Goal: Task Accomplishment & Management: Complete application form

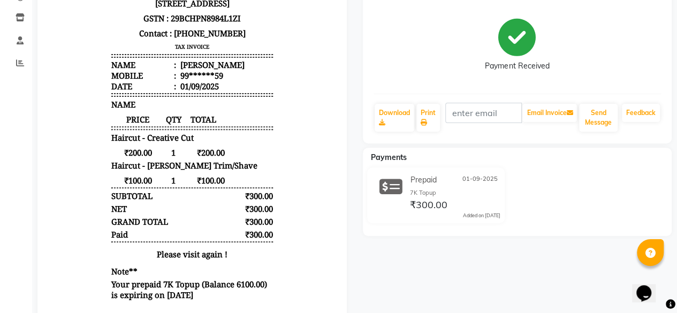
scroll to position [170, 0]
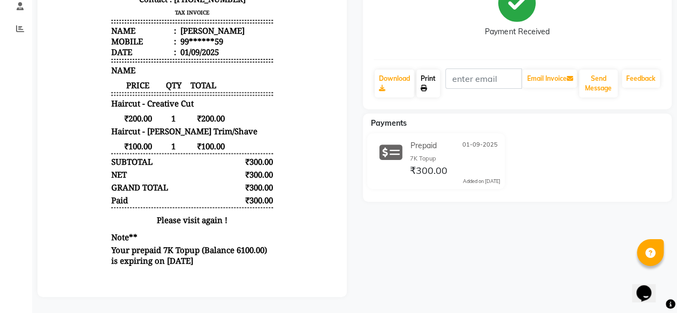
click at [427, 80] on link "Print" at bounding box center [428, 84] width 24 height 28
select select "service"
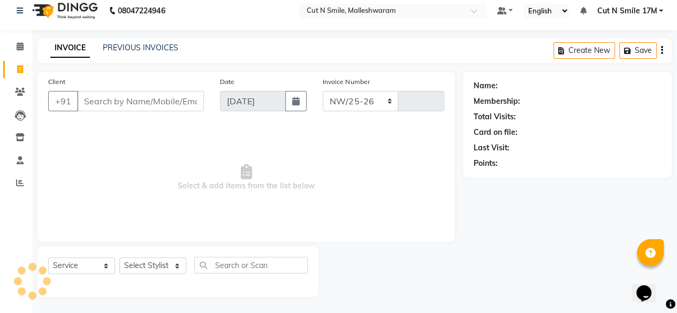
select select "7223"
type input "193"
click at [373, 104] on select "NW/25-26 SW/2025-26 NA/2025-26 VN/25-26 LA /25-26" at bounding box center [361, 101] width 76 height 20
select select "7225"
click at [323, 91] on select "NW/25-26 SW/2025-26 NA/2025-26 VN/25-26 LA /25-26" at bounding box center [361, 101] width 76 height 20
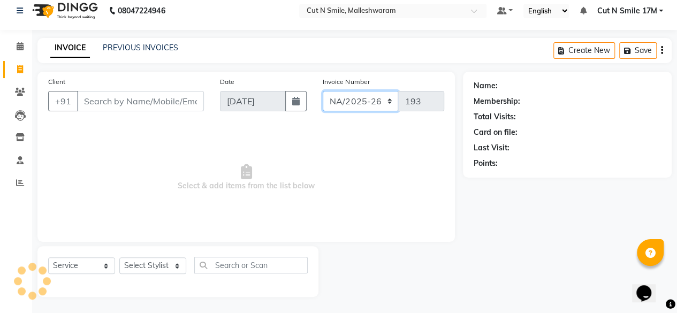
type input "1456"
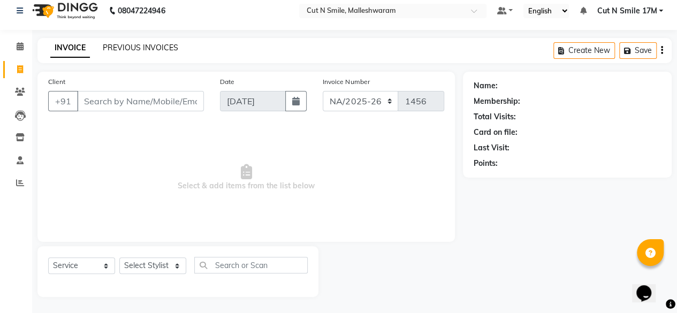
click at [163, 45] on link "PREVIOUS INVOICES" at bounding box center [140, 48] width 75 height 10
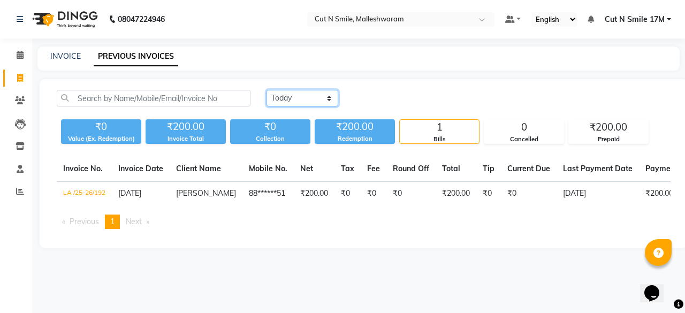
click at [290, 101] on select "Today Yesterday Custom Range" at bounding box center [302, 98] width 72 height 17
click at [266, 90] on select "Today Yesterday Custom Range" at bounding box center [302, 98] width 72 height 17
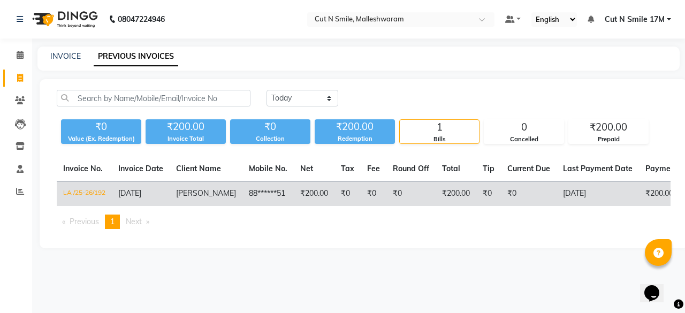
click at [300, 195] on td "₹200.00" at bounding box center [314, 193] width 41 height 25
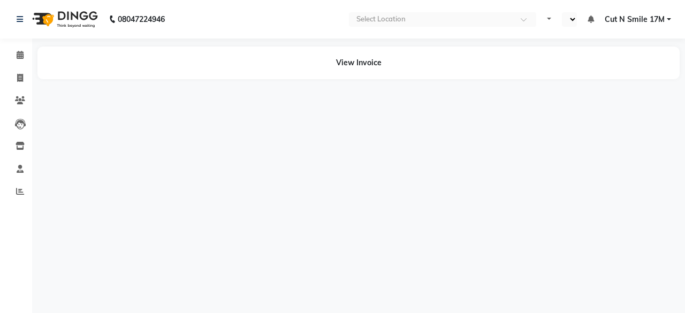
select select "en"
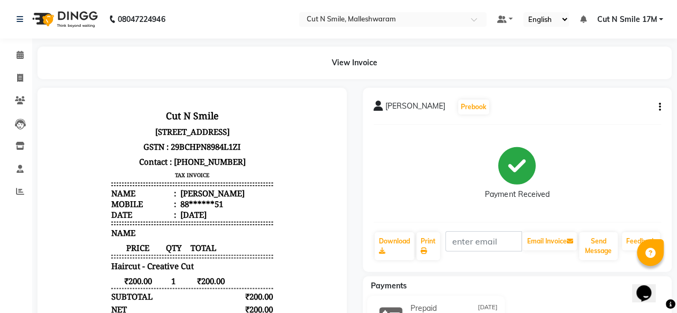
click at [441, 248] on div "Download Print Email Invoice Send Message Feedback" at bounding box center [517, 246] width 288 height 30
click at [22, 73] on span at bounding box center [20, 78] width 19 height 12
select select "service"
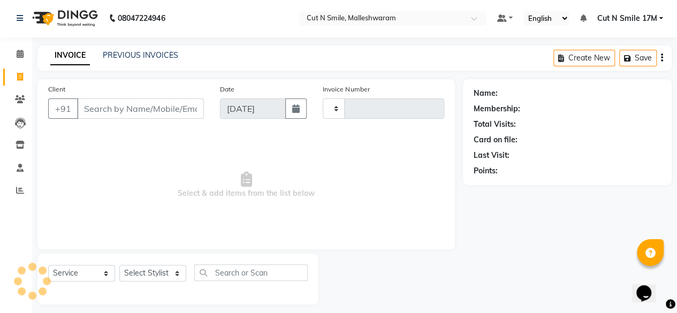
scroll to position [8, 0]
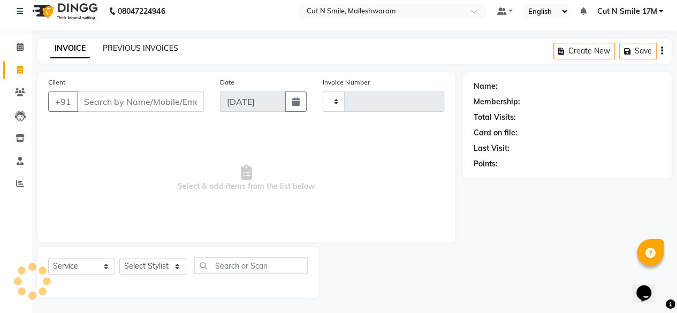
click at [155, 44] on link "PREVIOUS INVOICES" at bounding box center [140, 48] width 75 height 10
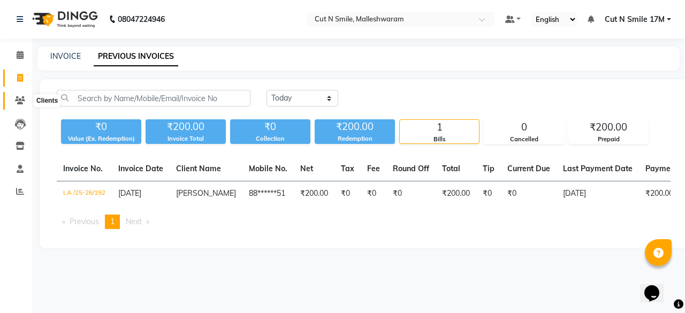
click at [25, 97] on icon at bounding box center [20, 100] width 10 height 8
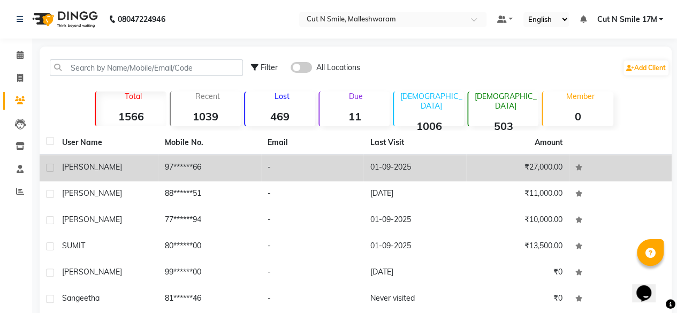
click at [182, 166] on td "97******66" at bounding box center [209, 168] width 103 height 26
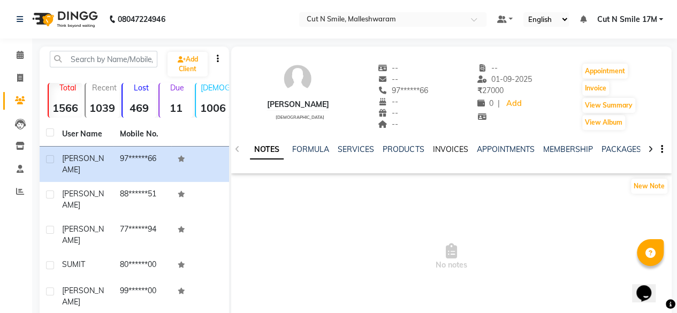
click at [444, 150] on link "INVOICES" at bounding box center [449, 149] width 35 height 10
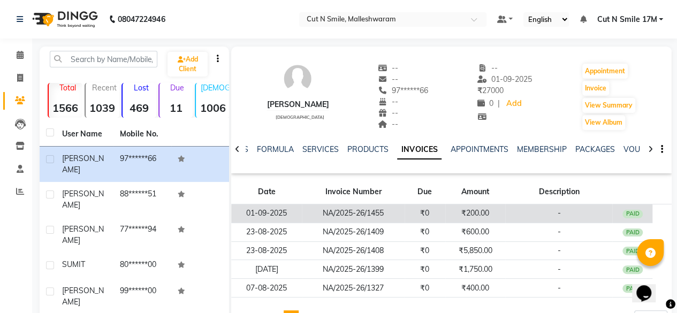
click at [453, 212] on td "₹200.00" at bounding box center [475, 213] width 60 height 19
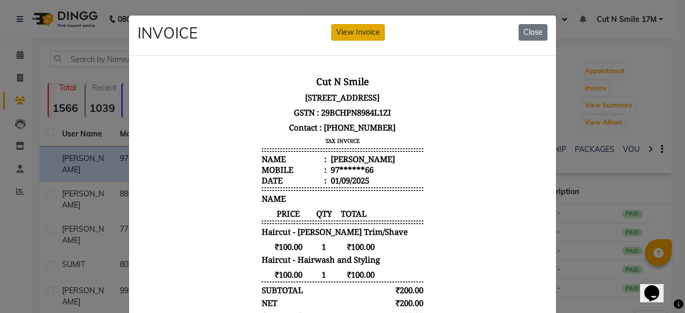
click at [367, 29] on button "View Invoice" at bounding box center [357, 32] width 53 height 17
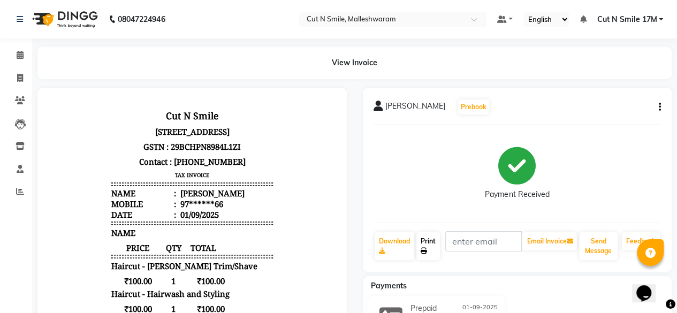
click at [430, 250] on link "Print" at bounding box center [428, 246] width 24 height 28
click at [18, 81] on icon at bounding box center [20, 78] width 6 height 8
select select "service"
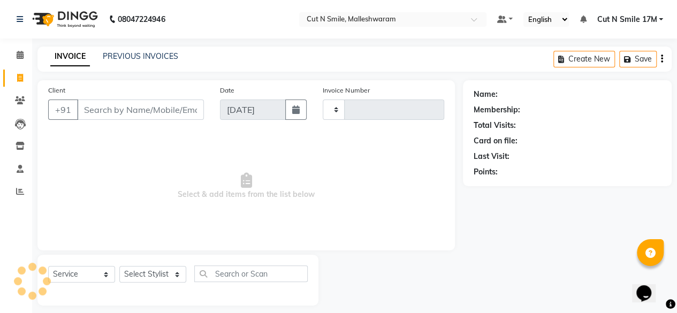
scroll to position [8, 0]
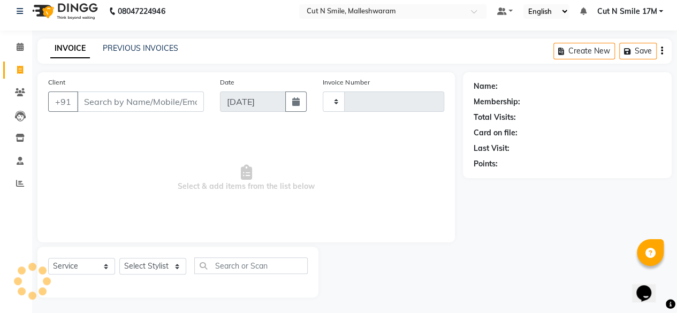
type input "193"
click at [360, 109] on select "NW/25-26 SW/2025-26 NA/2025-26 VN/25-26 LA /25-26" at bounding box center [361, 101] width 76 height 20
select select "7225"
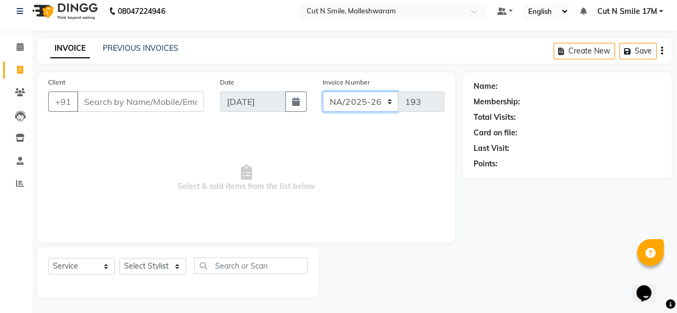
click at [323, 91] on select "NW/25-26 SW/2025-26 NA/2025-26 VN/25-26 LA /25-26" at bounding box center [361, 101] width 76 height 20
type input "1456"
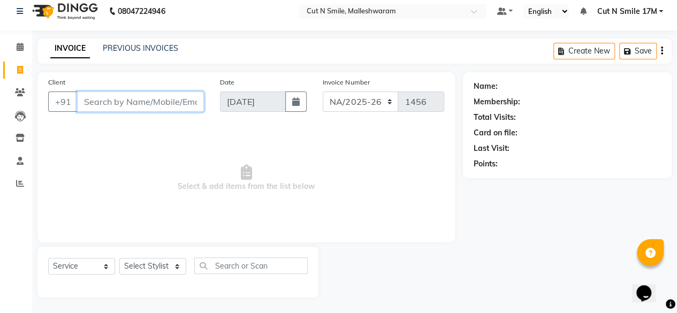
click at [172, 108] on input "Client" at bounding box center [140, 101] width 127 height 20
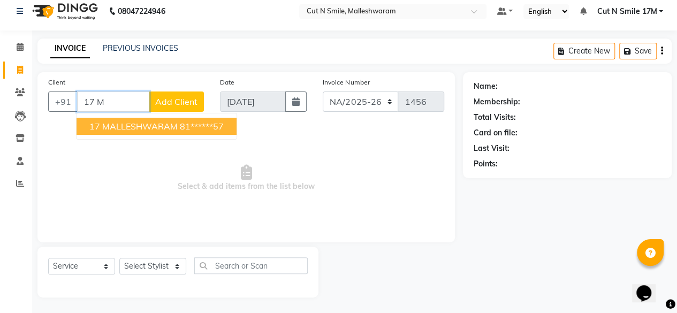
click at [140, 126] on span "17 MALLESHWARAM" at bounding box center [133, 126] width 88 height 11
type input "81******57"
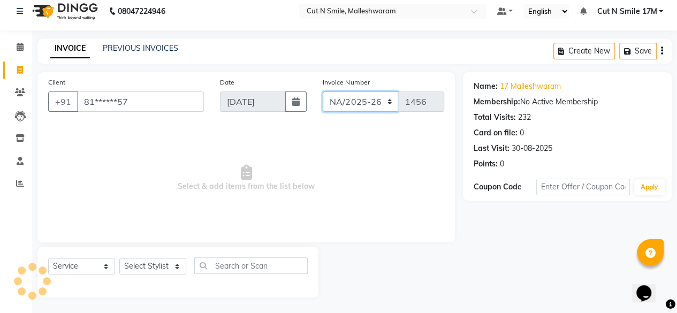
click at [361, 105] on select "NW/25-26 SW/2025-26 NA/2025-26 VN/25-26 LA /25-26" at bounding box center [361, 101] width 76 height 20
click at [323, 91] on select "NW/25-26 SW/2025-26 NA/2025-26 VN/25-26 LA /25-26" at bounding box center [361, 101] width 76 height 20
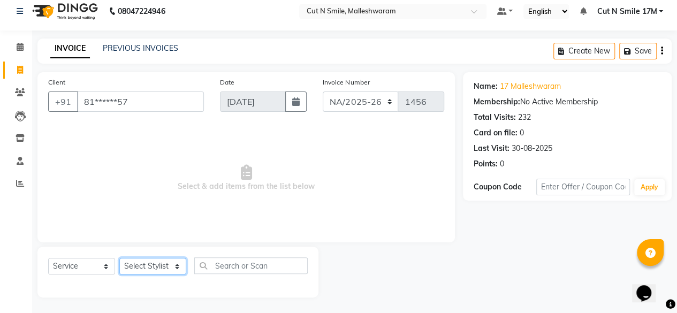
click at [143, 264] on select "Select Stylist [PERSON_NAME] 17M [PERSON_NAME] 9M Ajim 17M [PERSON_NAME] 17M [P…" at bounding box center [152, 266] width 67 height 17
select select "76936"
click at [119, 258] on select "Select Stylist [PERSON_NAME] 17M [PERSON_NAME] 9M Ajim 17M [PERSON_NAME] 17M [P…" at bounding box center [152, 266] width 67 height 17
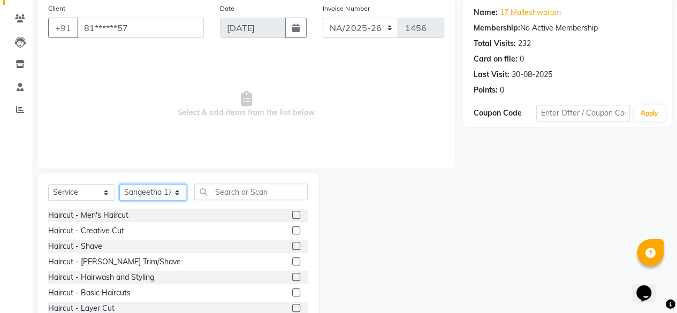
scroll to position [115, 0]
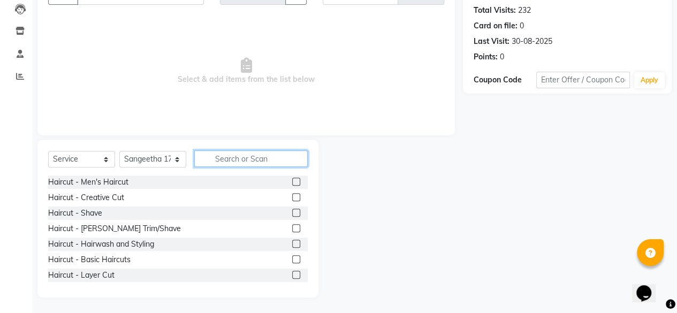
click at [220, 157] on input "text" at bounding box center [250, 158] width 113 height 17
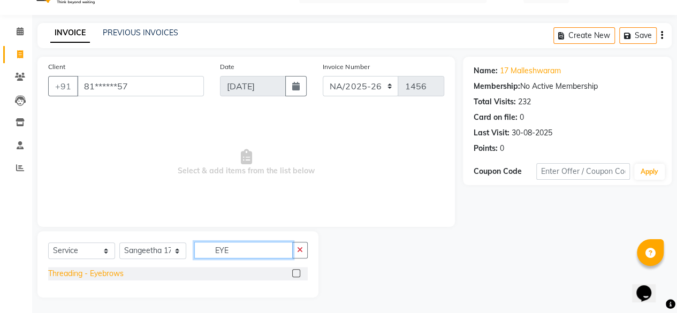
type input "EYE"
click at [109, 272] on div "Threading - Eyebrows" at bounding box center [85, 273] width 75 height 11
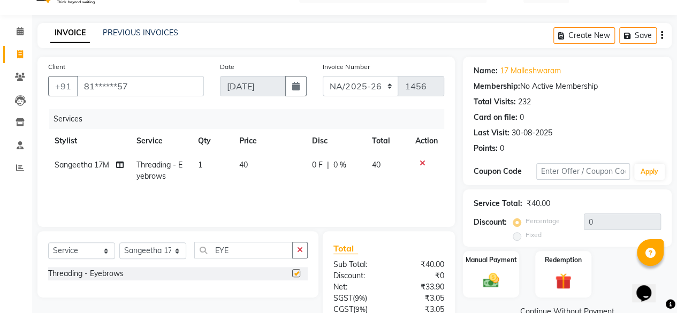
checkbox input "false"
click at [284, 169] on td "40" at bounding box center [269, 170] width 73 height 35
select select "76936"
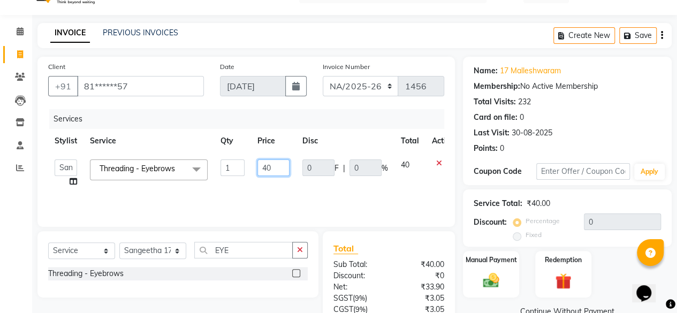
drag, startPoint x: 288, startPoint y: 166, endPoint x: 171, endPoint y: 145, distance: 118.6
click at [171, 145] on table "Stylist Service Qty Price Disc Total Action [PERSON_NAME] 17M [PERSON_NAME] 9M …" at bounding box center [254, 161] width 412 height 65
type input "50"
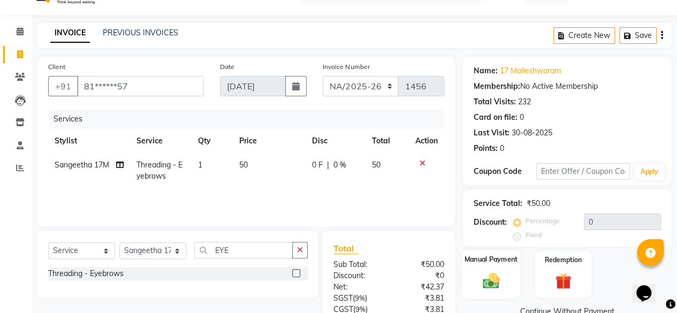
click at [486, 288] on img at bounding box center [490, 280] width 27 height 19
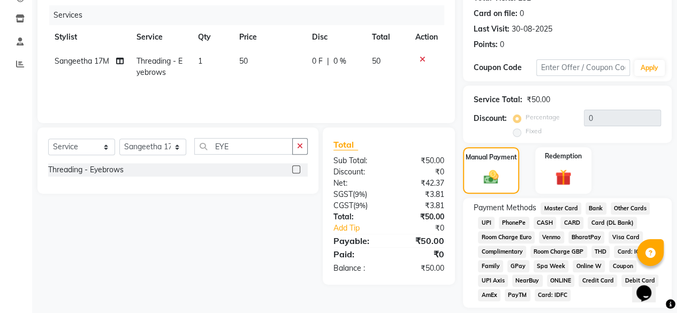
scroll to position [160, 0]
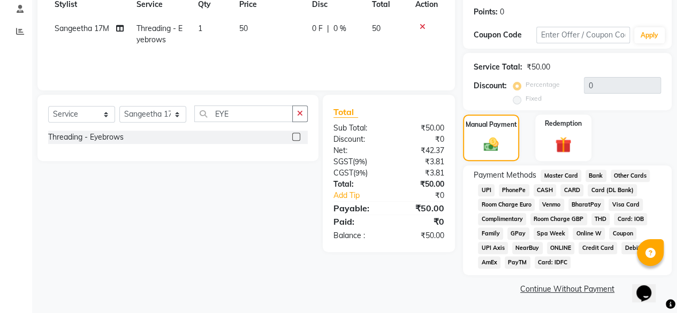
click at [485, 187] on span "UPI" at bounding box center [486, 190] width 17 height 12
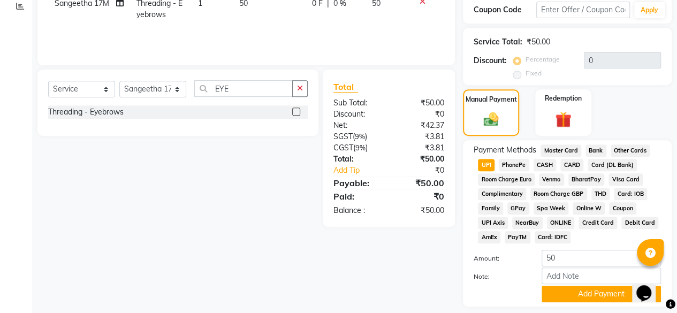
scroll to position [217, 0]
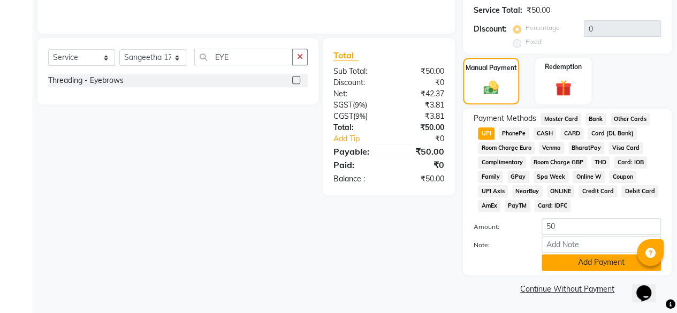
click at [576, 257] on button "Add Payment" at bounding box center [600, 262] width 119 height 17
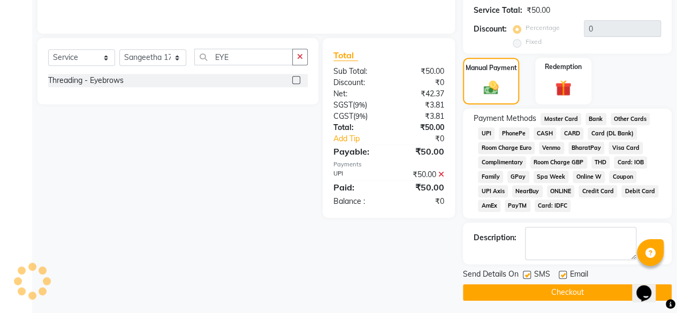
click at [581, 297] on button "Checkout" at bounding box center [567, 292] width 209 height 17
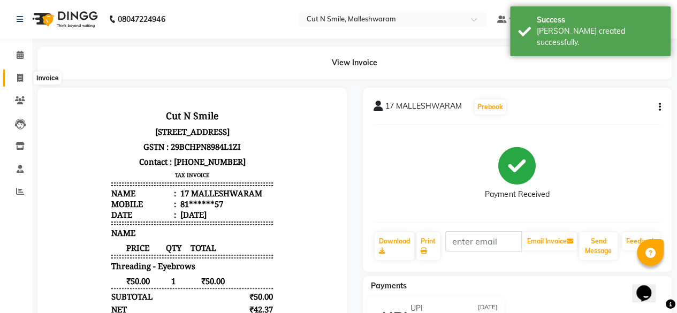
click at [20, 80] on icon at bounding box center [20, 78] width 6 height 8
select select "service"
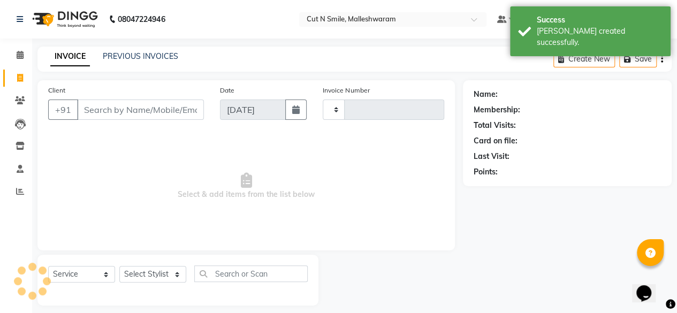
type input "193"
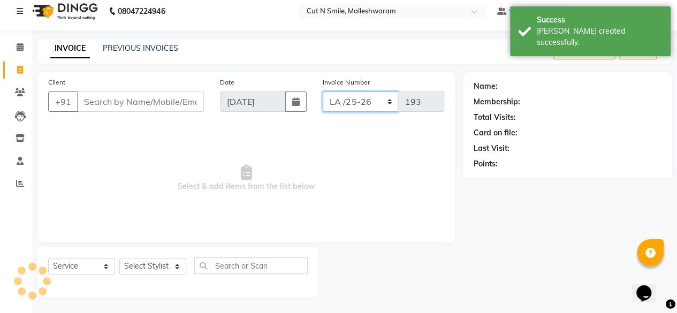
drag, startPoint x: 333, startPoint y: 103, endPoint x: 338, endPoint y: 109, distance: 6.9
click at [333, 103] on select "NW/25-26 SW/2025-26 NA/2025-26 VN/25-26 LA /25-26" at bounding box center [361, 101] width 76 height 20
select select "7225"
click at [323, 91] on select "NW/25-26 SW/2025-26 NA/2025-26 VN/25-26 LA /25-26" at bounding box center [361, 101] width 76 height 20
type input "1457"
